Goal: Find specific page/section: Find specific page/section

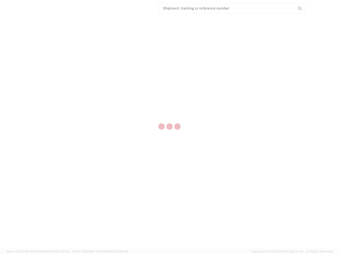
select select "US"
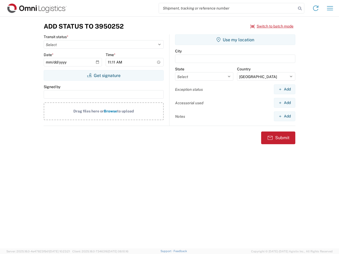
click at [228, 8] on input "search" at bounding box center [227, 8] width 137 height 10
click at [300, 8] on icon at bounding box center [299, 8] width 7 height 7
click at [316, 8] on icon at bounding box center [316, 8] width 8 height 8
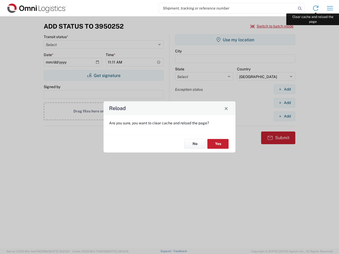
click at [330, 8] on div "Reload Are you sure, you want to clear cache and reload the page? No Yes" at bounding box center [169, 127] width 339 height 254
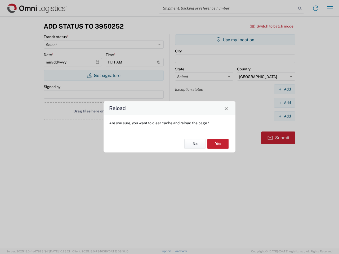
click at [272, 26] on div "Reload Are you sure, you want to clear cache and reload the page? No Yes" at bounding box center [169, 127] width 339 height 254
click at [104, 75] on div "Reload Are you sure, you want to clear cache and reload the page? No Yes" at bounding box center [169, 127] width 339 height 254
click at [235, 40] on div "Reload Are you sure, you want to clear cache and reload the page? No Yes" at bounding box center [169, 127] width 339 height 254
click at [284, 89] on div "Reload Are you sure, you want to clear cache and reload the page? No Yes" at bounding box center [169, 127] width 339 height 254
click at [284, 103] on div "Reload Are you sure, you want to clear cache and reload the page? No Yes" at bounding box center [169, 127] width 339 height 254
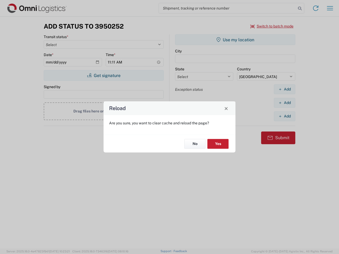
click at [284, 116] on div "Reload Are you sure, you want to clear cache and reload the page? No Yes" at bounding box center [169, 127] width 339 height 254
